Goal: Information Seeking & Learning: Learn about a topic

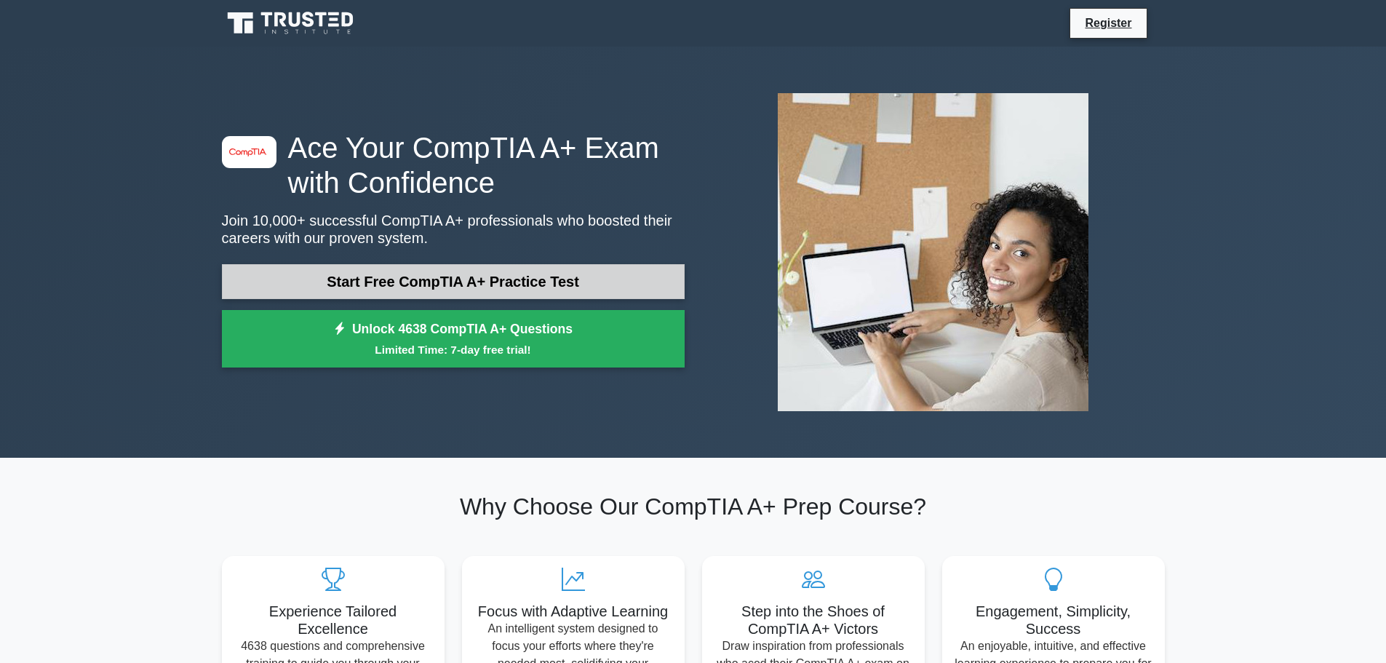
click at [305, 279] on link "Start Free CompTIA A+ Practice Test" at bounding box center [453, 281] width 463 height 35
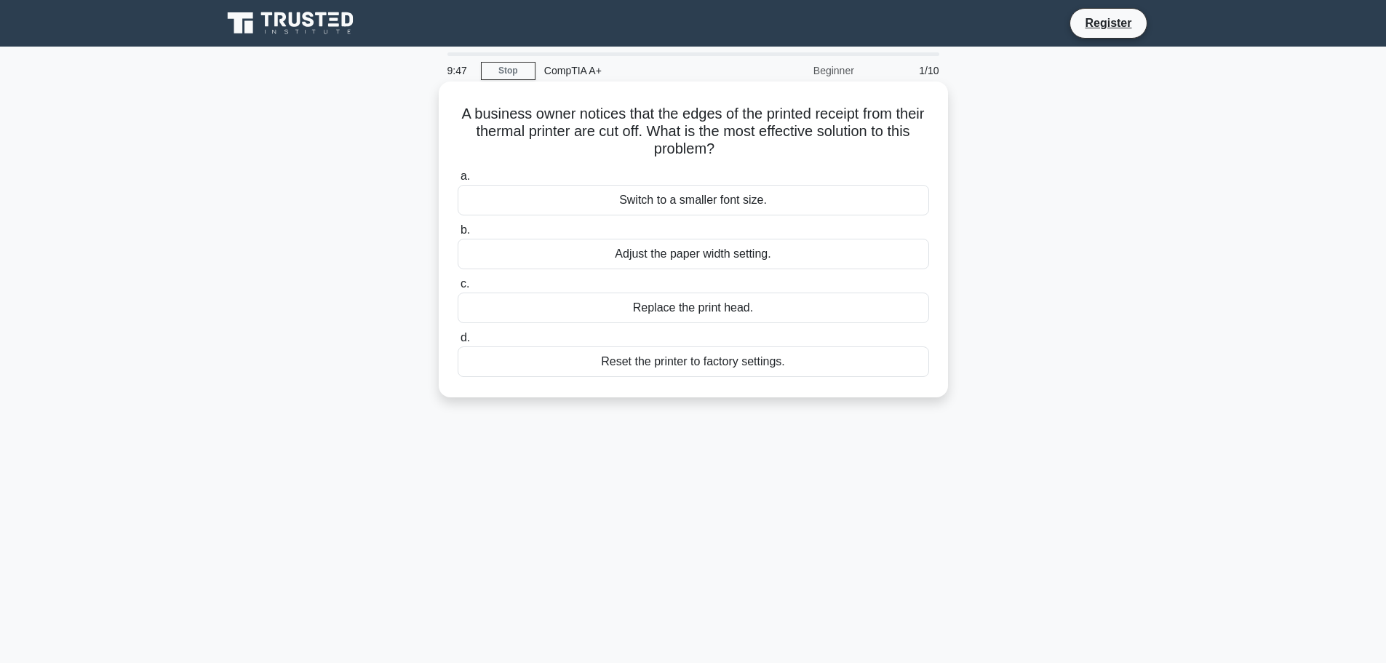
click at [742, 253] on div "Adjust the paper width setting." at bounding box center [694, 254] width 472 height 31
click at [458, 235] on input "b. Adjust the paper width setting." at bounding box center [458, 230] width 0 height 9
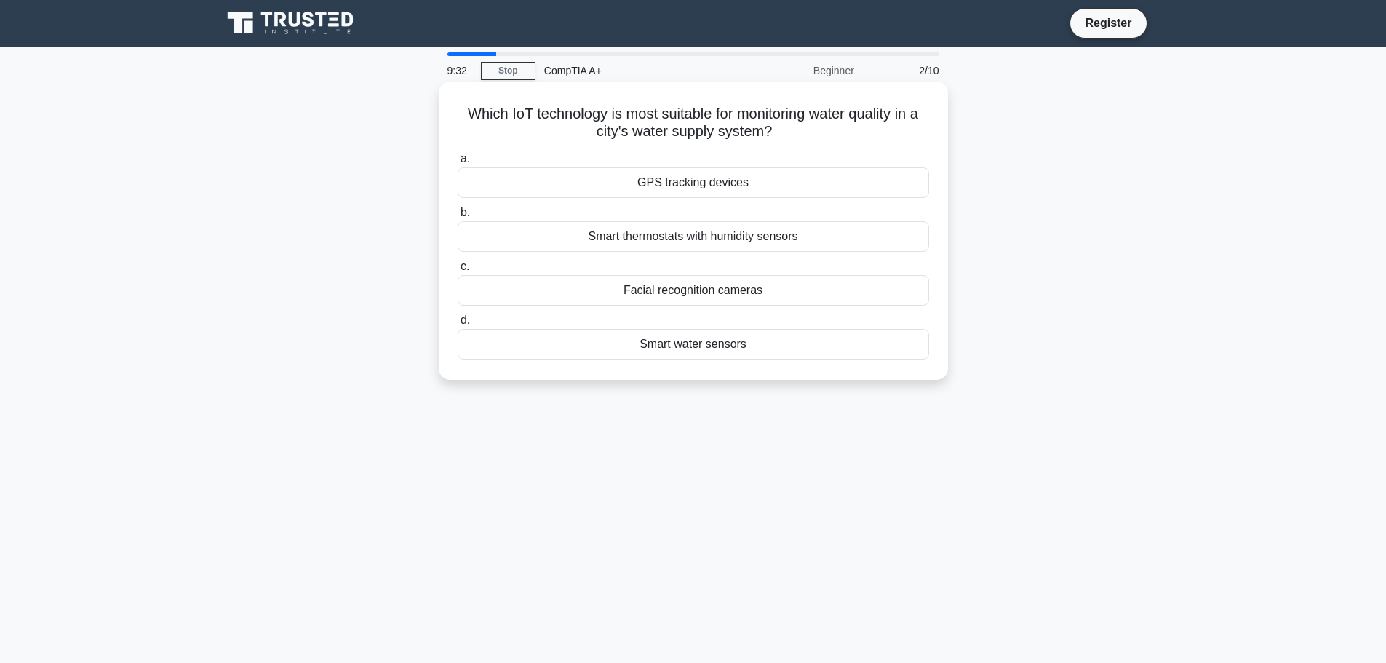
click at [739, 350] on div "Smart water sensors" at bounding box center [694, 344] width 472 height 31
click at [458, 325] on input "d. Smart water sensors" at bounding box center [458, 320] width 0 height 9
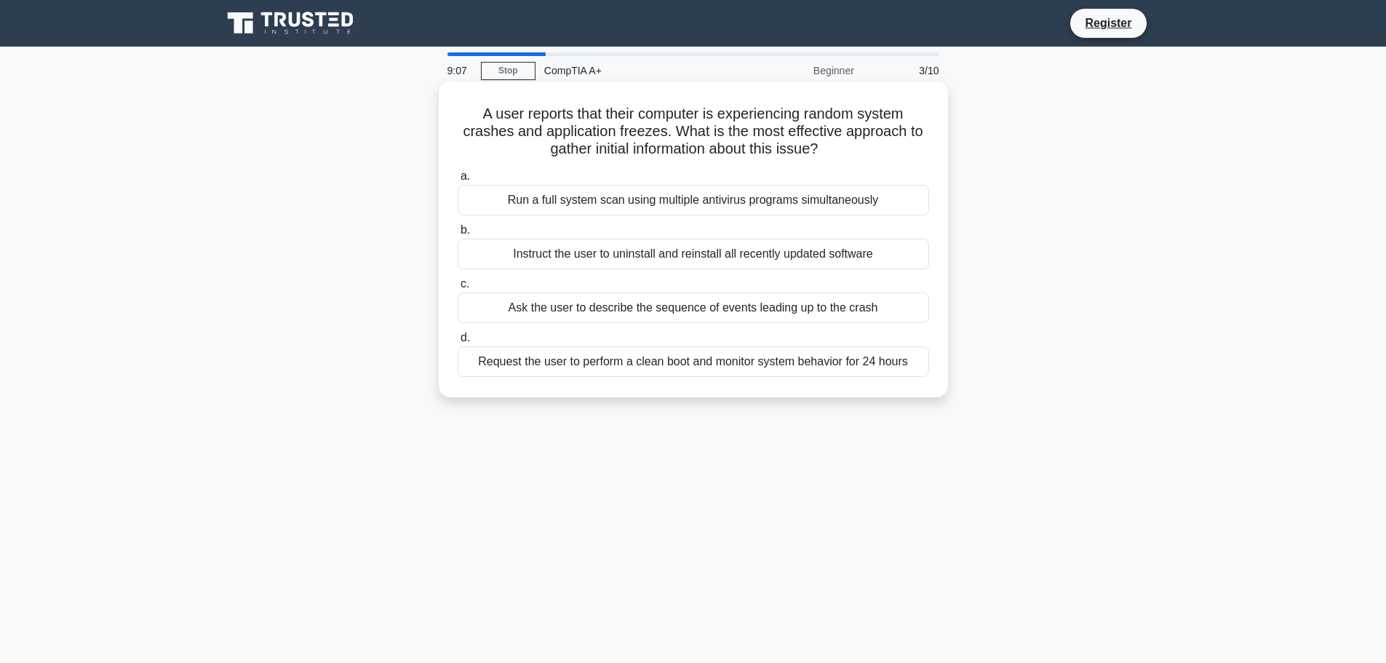
click at [832, 306] on div "Ask the user to describe the sequence of events leading up to the crash" at bounding box center [694, 308] width 472 height 31
click at [458, 289] on input "c. Ask the user to describe the sequence of events leading up to the crash" at bounding box center [458, 283] width 0 height 9
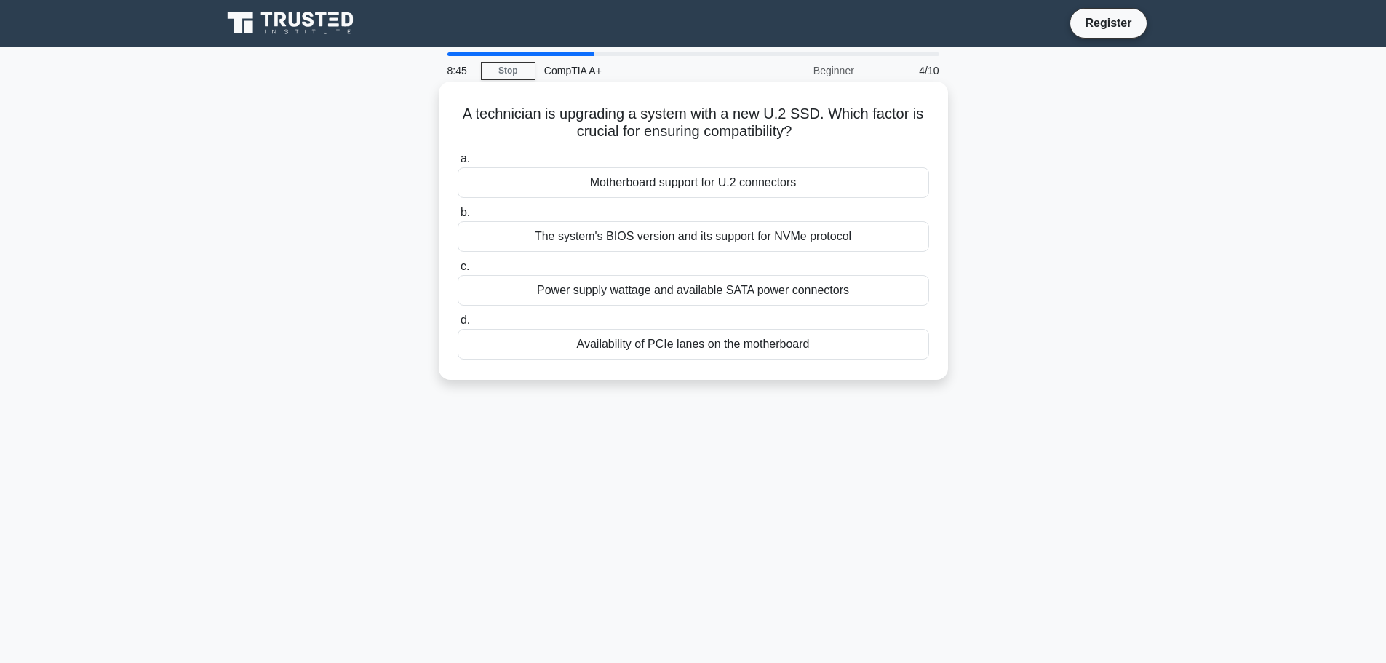
click at [836, 238] on div "The system's BIOS version and its support for NVMe protocol" at bounding box center [694, 236] width 472 height 31
click at [458, 218] on input "b. The system's BIOS version and its support for NVMe protocol" at bounding box center [458, 212] width 0 height 9
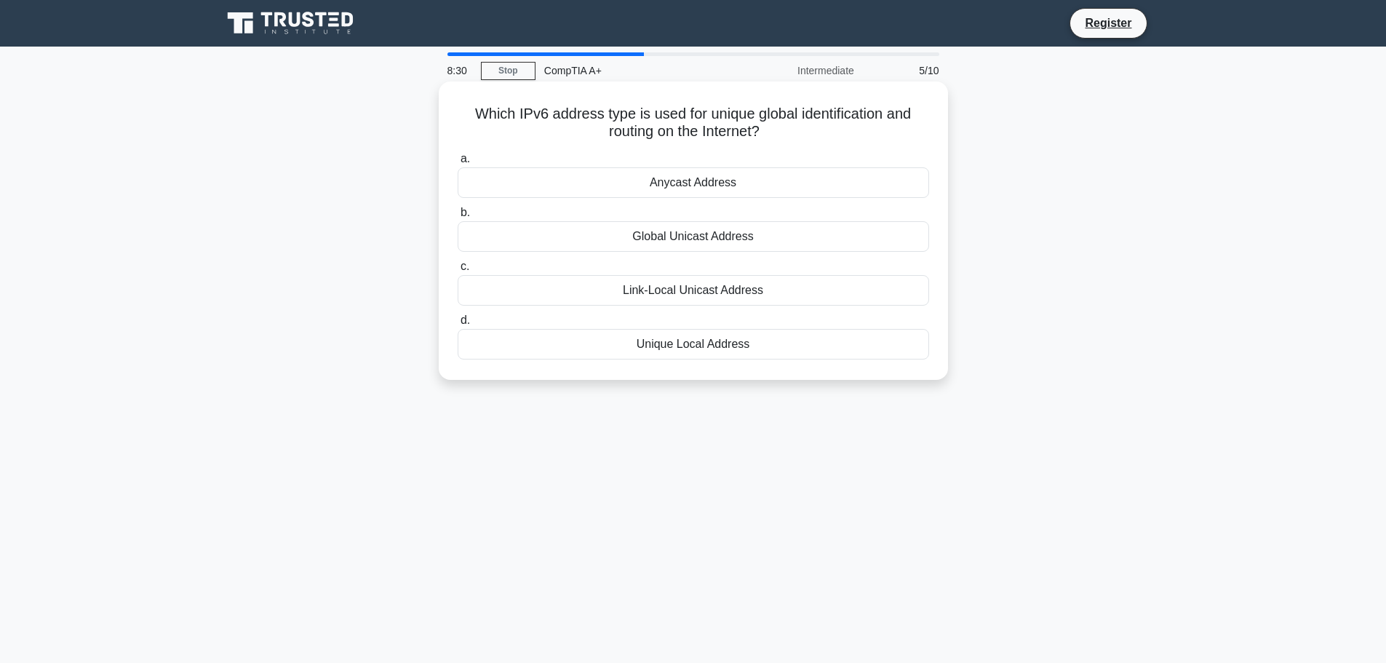
click at [774, 239] on div "Global Unicast Address" at bounding box center [694, 236] width 472 height 31
click at [458, 218] on input "b. Global Unicast Address" at bounding box center [458, 212] width 0 height 9
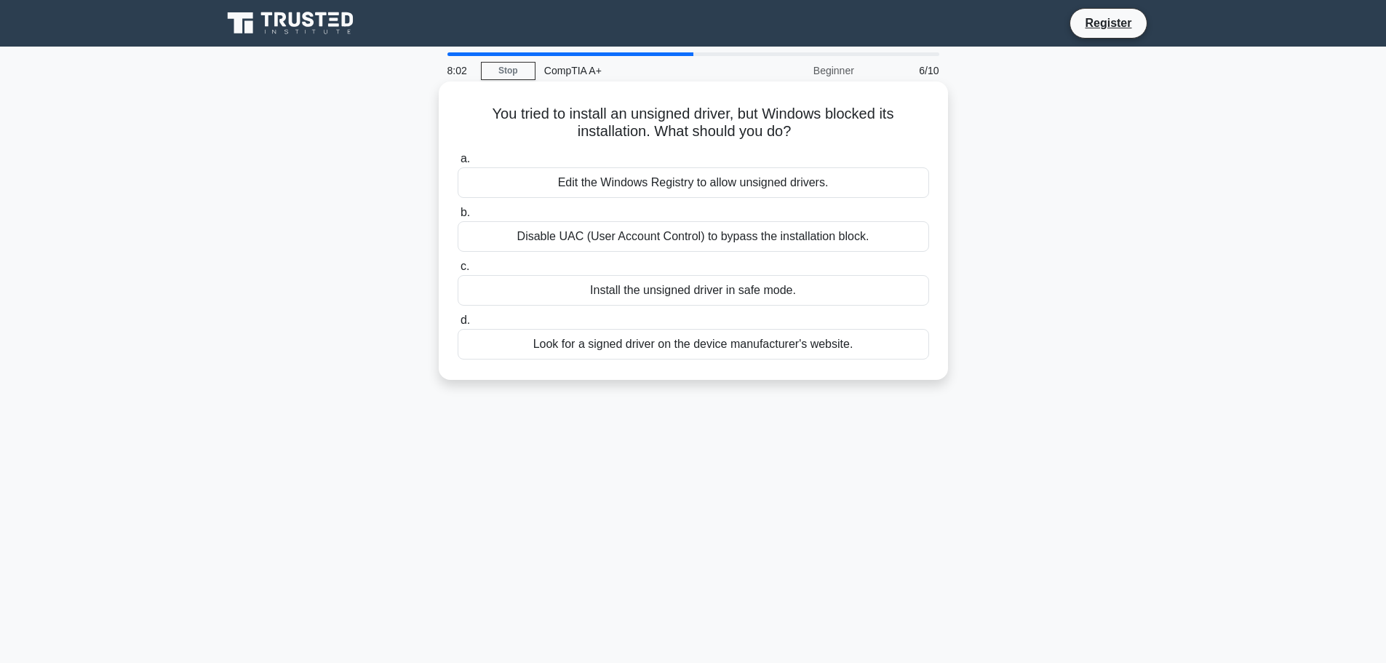
click at [729, 348] on div "Look for a signed driver on the device manufacturer's website." at bounding box center [694, 344] width 472 height 31
click at [458, 325] on input "d. Look for a signed driver on the device manufacturer's website." at bounding box center [458, 320] width 0 height 9
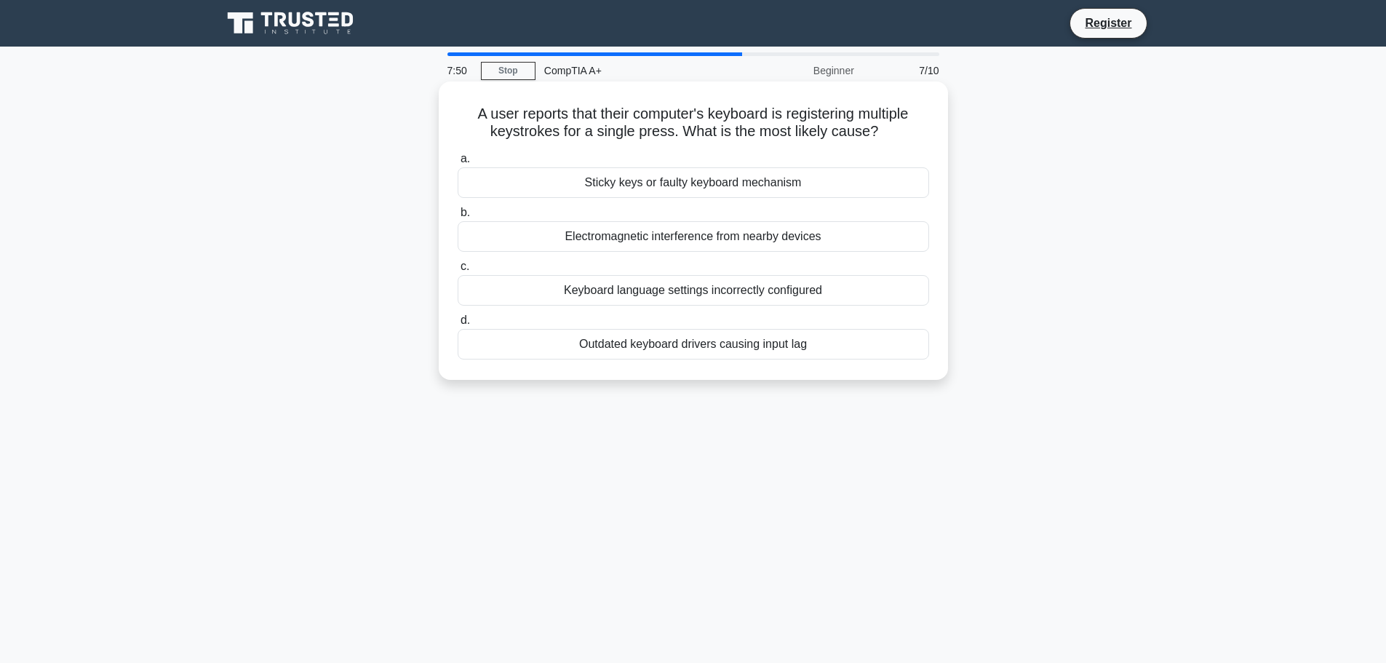
click at [839, 180] on div "Sticky keys or faulty keyboard mechanism" at bounding box center [694, 182] width 472 height 31
click at [458, 164] on input "a. Sticky keys or faulty keyboard mechanism" at bounding box center [458, 158] width 0 height 9
click at [796, 350] on div "Degaussing and recycling the hard drive" at bounding box center [694, 344] width 472 height 31
click at [458, 325] on input "d. Degaussing and recycling the hard drive" at bounding box center [458, 320] width 0 height 9
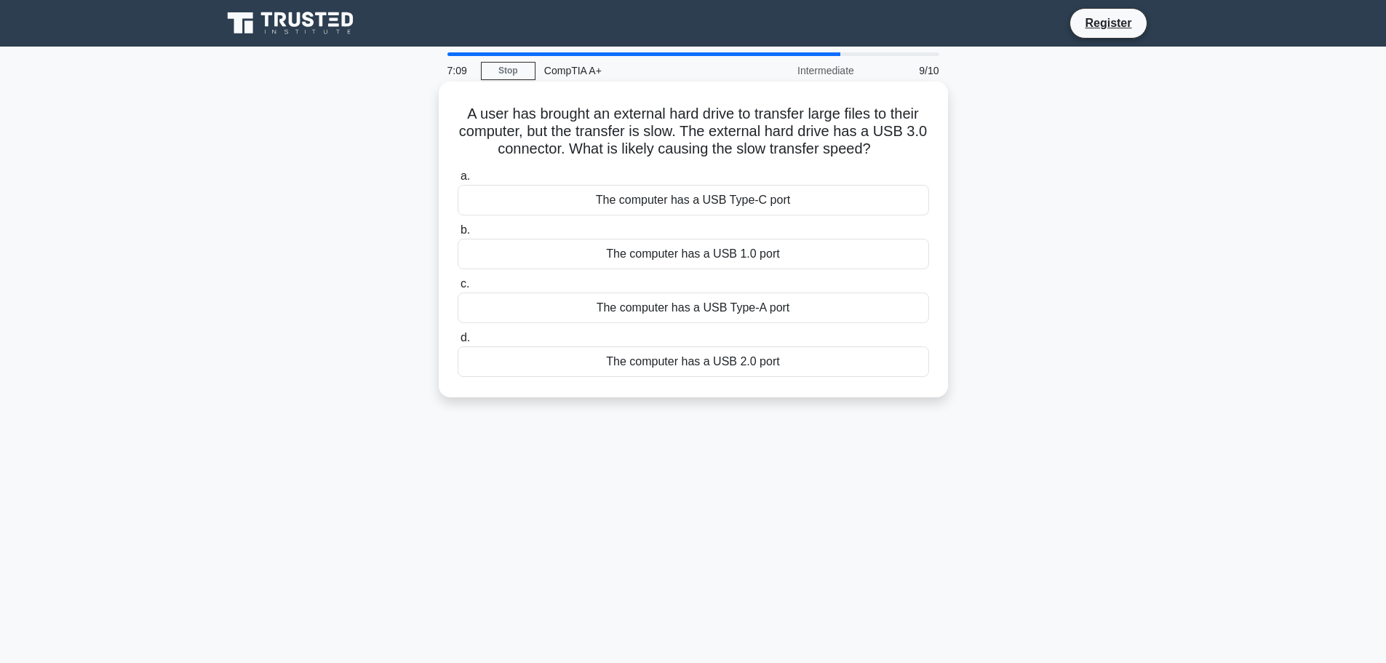
click at [731, 360] on div "The computer has a USB 2.0 port" at bounding box center [694, 361] width 472 height 31
click at [458, 343] on input "d. The computer has a USB 2.0 port" at bounding box center [458, 337] width 0 height 9
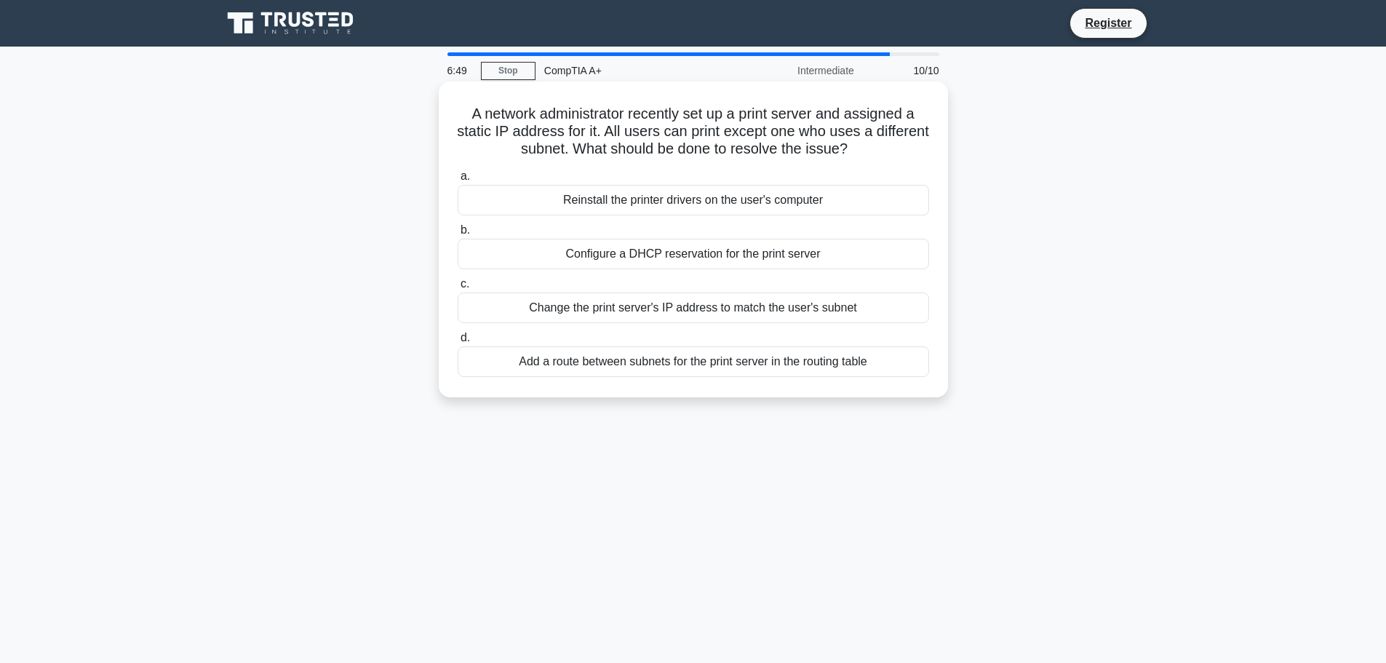
click at [865, 376] on div "Add a route between subnets for the print server in the routing table" at bounding box center [694, 361] width 472 height 31
click at [458, 343] on input "d. Add a route between subnets for the print server in the routing table" at bounding box center [458, 337] width 0 height 9
